Goal: Task Accomplishment & Management: Complete application form

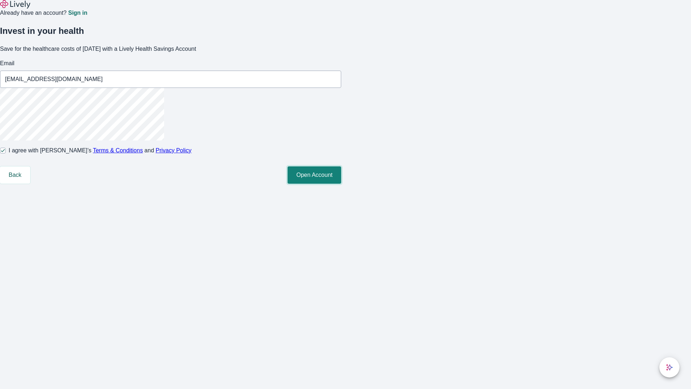
click at [341, 184] on button "Open Account" at bounding box center [315, 174] width 54 height 17
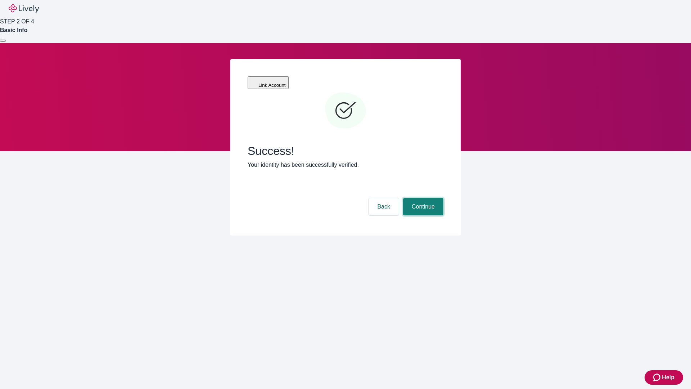
click at [422, 198] on button "Continue" at bounding box center [423, 206] width 40 height 17
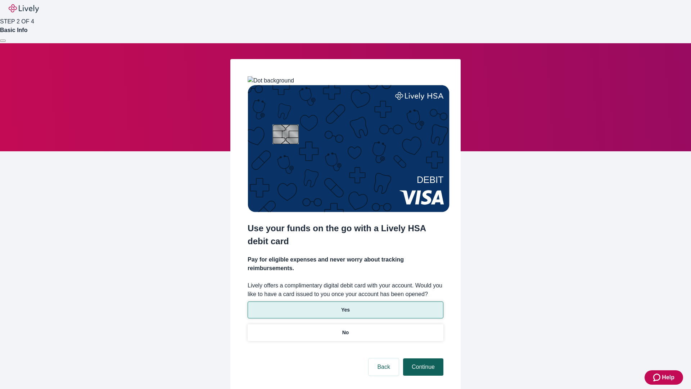
click at [345, 329] on p "No" at bounding box center [345, 333] width 7 height 8
click at [422, 358] on button "Continue" at bounding box center [423, 366] width 40 height 17
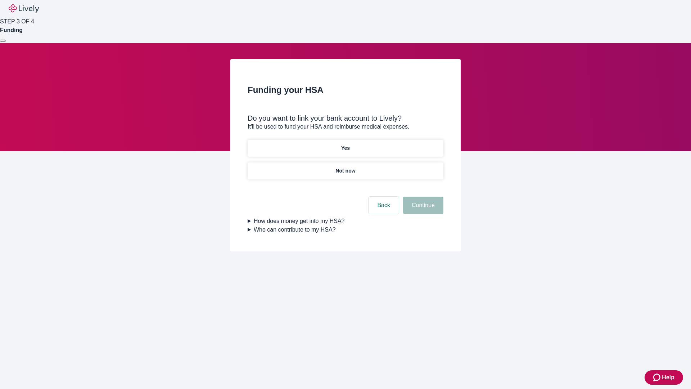
click at [345, 144] on p "Yes" at bounding box center [345, 148] width 9 height 8
click at [422, 197] on button "Continue" at bounding box center [423, 205] width 40 height 17
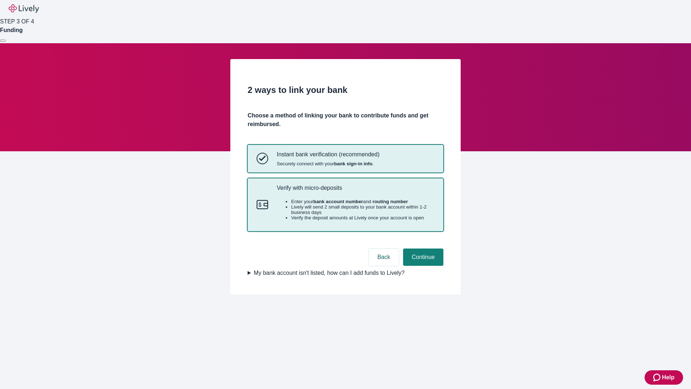
click at [355, 191] on p "Verify with micro-deposits" at bounding box center [356, 187] width 158 height 7
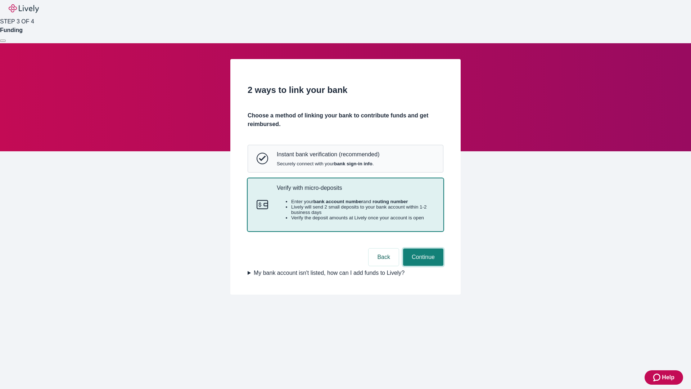
click at [422, 266] on button "Continue" at bounding box center [423, 256] width 40 height 17
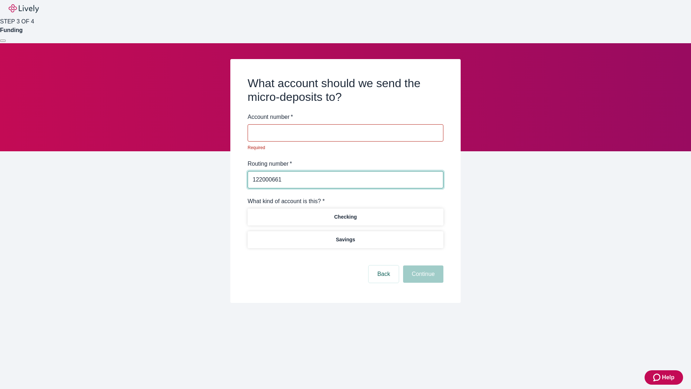
type input "122000661"
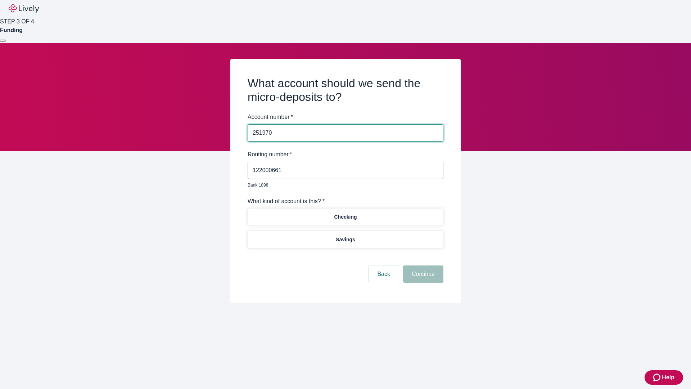
type input "251970"
click at [345, 213] on p "Checking" at bounding box center [345, 217] width 23 height 8
click at [422, 266] on button "Continue" at bounding box center [423, 273] width 40 height 17
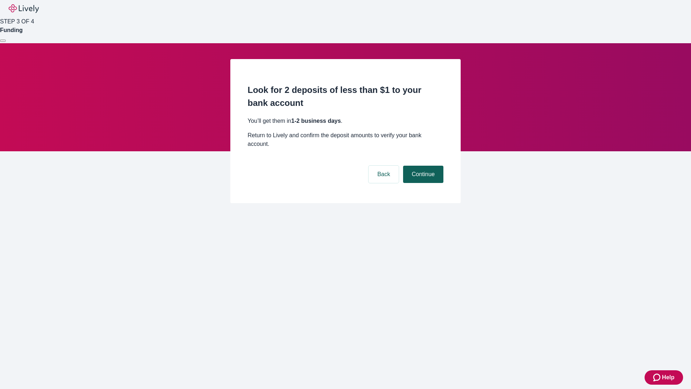
click at [422, 166] on button "Continue" at bounding box center [423, 174] width 40 height 17
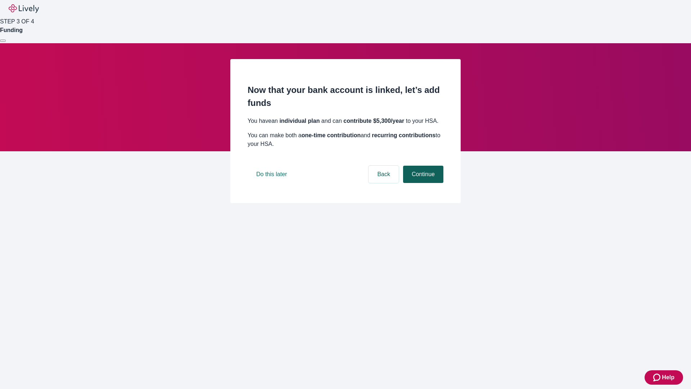
click at [422, 183] on button "Continue" at bounding box center [423, 174] width 40 height 17
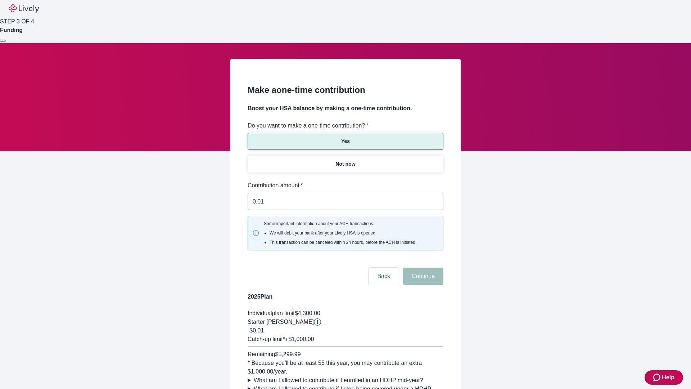
type input "0.01"
click at [422, 268] on button "Continue" at bounding box center [423, 276] width 40 height 17
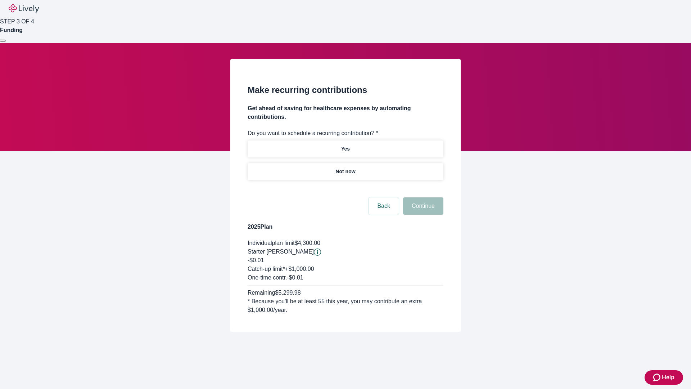
click at [345, 168] on p "Not now" at bounding box center [346, 172] width 20 height 8
click at [422, 197] on button "Continue" at bounding box center [423, 205] width 40 height 17
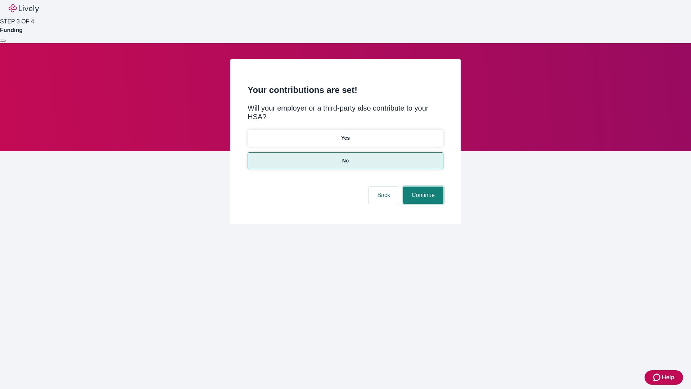
click at [422, 187] on button "Continue" at bounding box center [423, 195] width 40 height 17
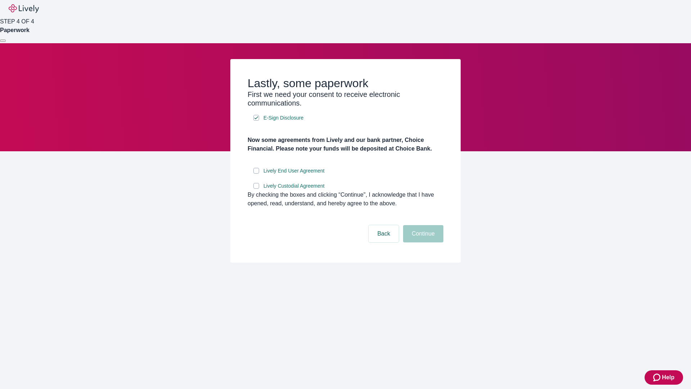
click at [256, 174] on input "Lively End User Agreement" at bounding box center [257, 171] width 6 height 6
checkbox input "true"
click at [256, 189] on input "Lively Custodial Agreement" at bounding box center [257, 186] width 6 height 6
checkbox input "true"
click at [422, 242] on button "Continue" at bounding box center [423, 233] width 40 height 17
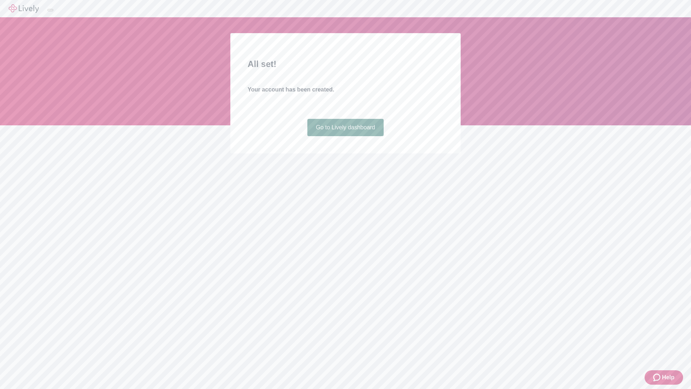
click at [345, 136] on link "Go to Lively dashboard" at bounding box center [346, 127] width 77 height 17
